Goal: Manage account settings

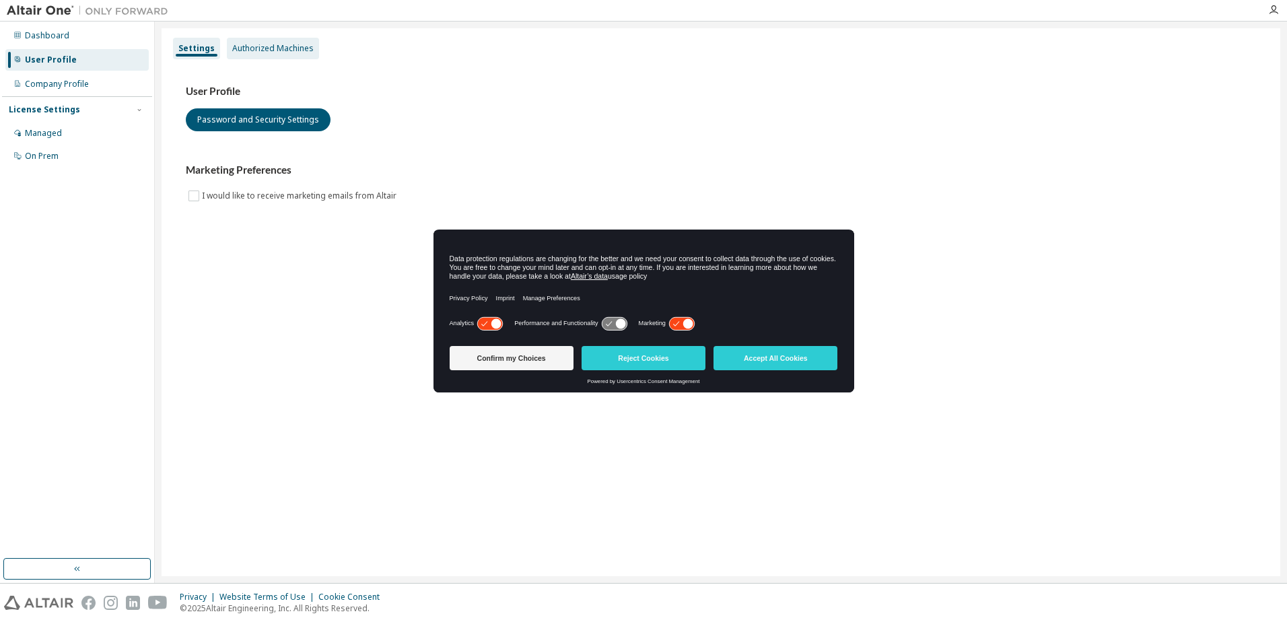
click at [265, 54] on div "Authorized Machines" at bounding box center [273, 49] width 92 height 22
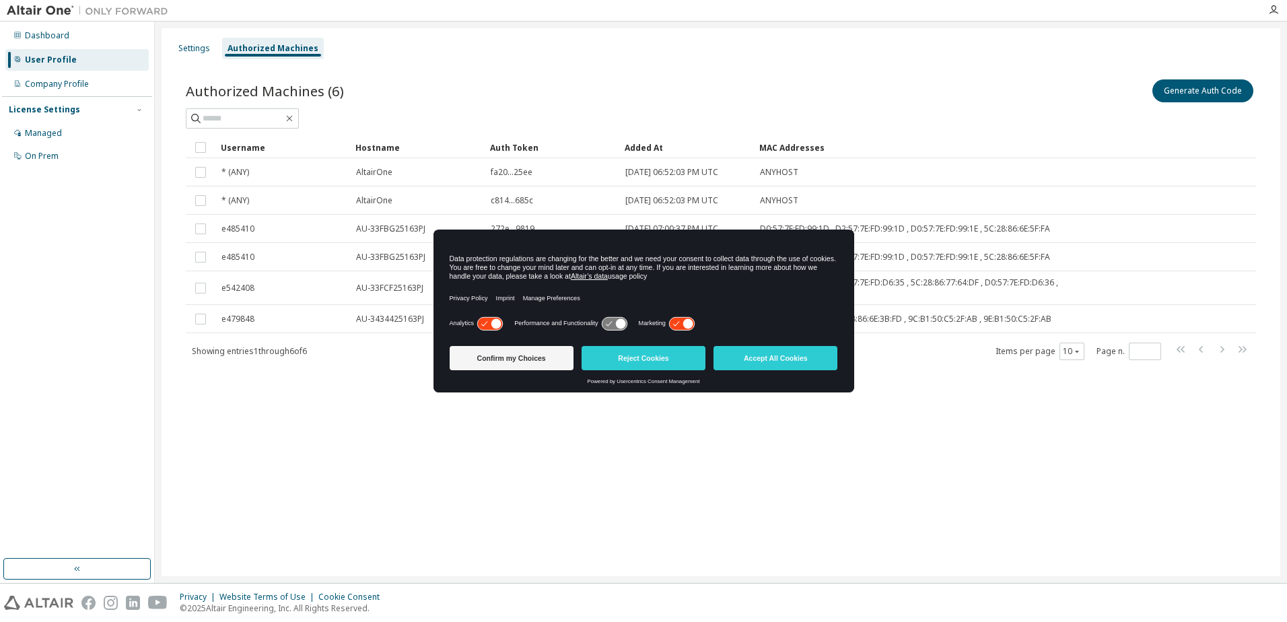
click at [983, 112] on div at bounding box center [721, 118] width 1070 height 20
click at [487, 324] on icon at bounding box center [489, 323] width 25 height 13
click at [674, 324] on icon at bounding box center [681, 323] width 25 height 13
click at [643, 359] on button "Reject Cookies" at bounding box center [643, 358] width 124 height 24
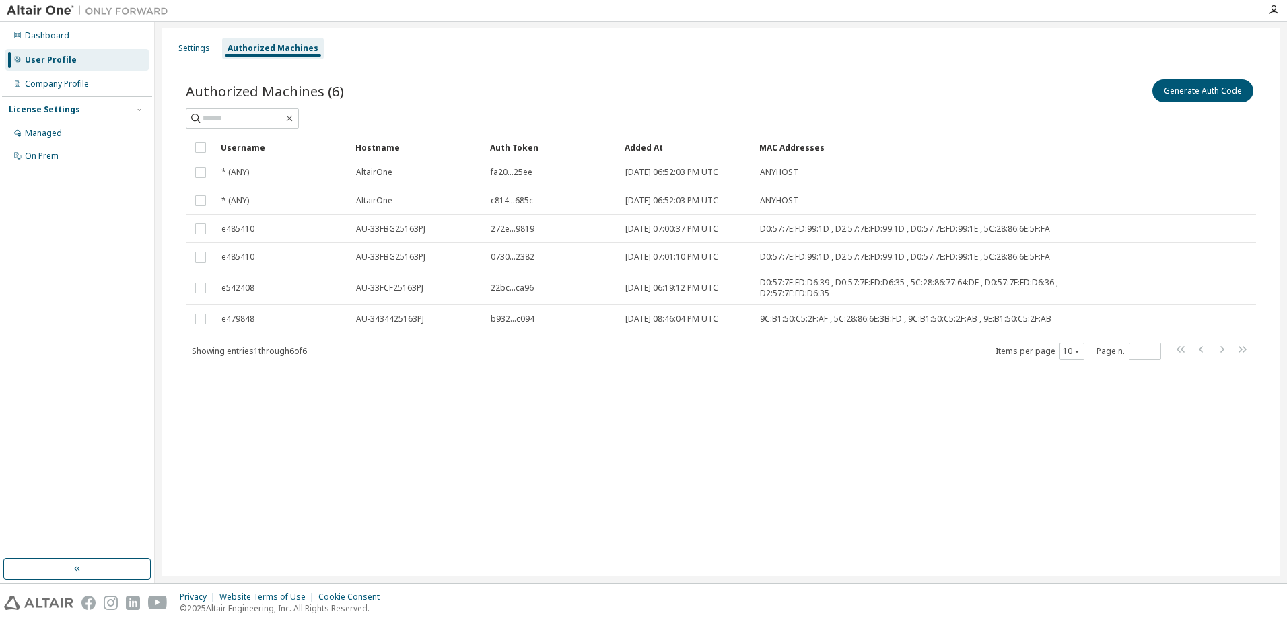
click at [569, 467] on div "Settings Authorized Machines Authorized Machines (6) Generate Auth Code Clear L…" at bounding box center [721, 302] width 1119 height 548
click at [1185, 98] on button "Generate Auth Code" at bounding box center [1202, 90] width 101 height 23
